Goal: Navigation & Orientation: Find specific page/section

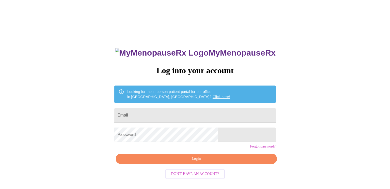
click at [183, 116] on input "Email" at bounding box center [194, 115] width 161 height 14
type input "[EMAIL_ADDRESS][DOMAIN_NAME]"
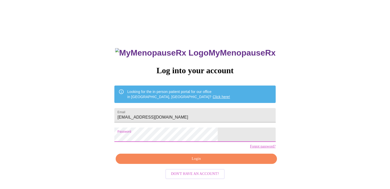
click at [183, 162] on span "Login" at bounding box center [195, 159] width 149 height 6
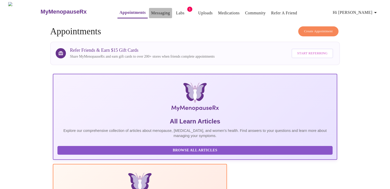
click at [151, 11] on link "Messaging" at bounding box center [160, 12] width 19 height 7
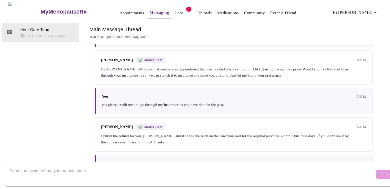
scroll to position [1528, 0]
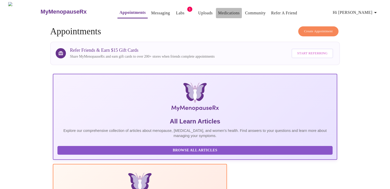
click at [218, 11] on link "Medications" at bounding box center [229, 12] width 22 height 7
